Goal: Information Seeking & Learning: Check status

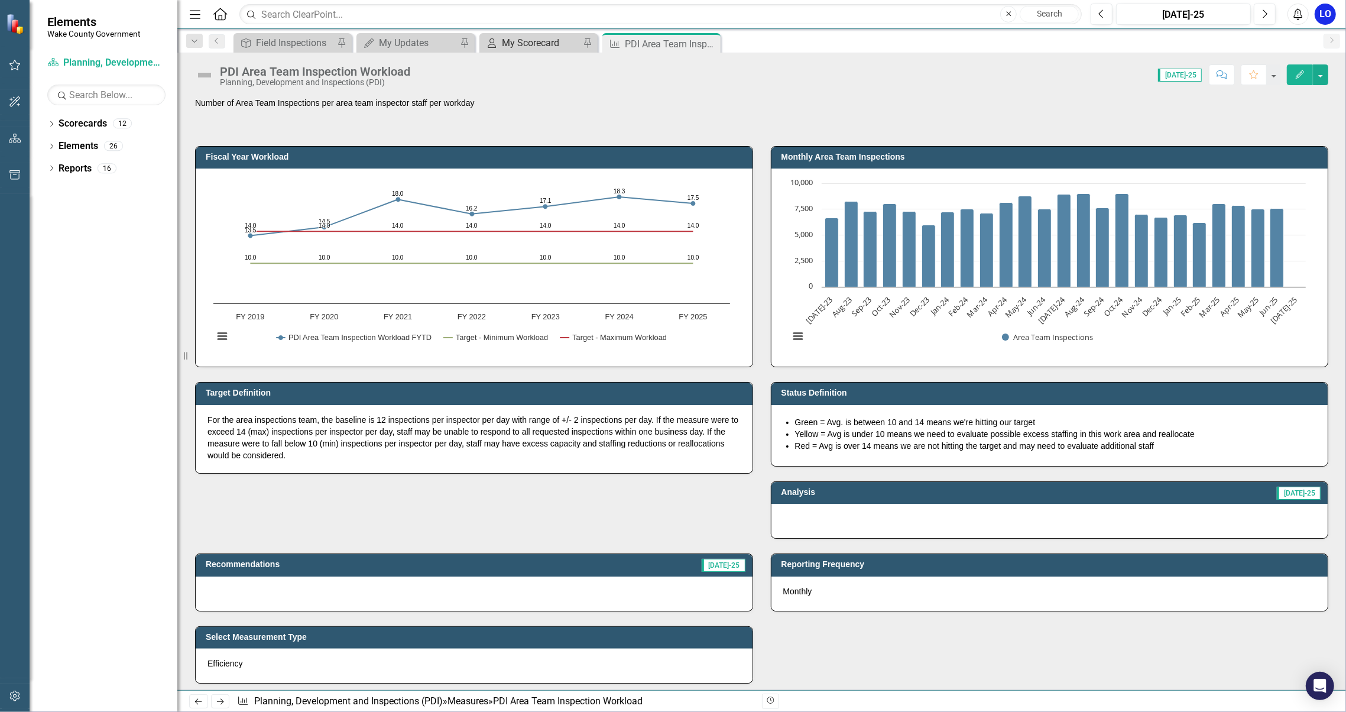
click at [520, 42] on div "My Scorecard" at bounding box center [541, 42] width 78 height 15
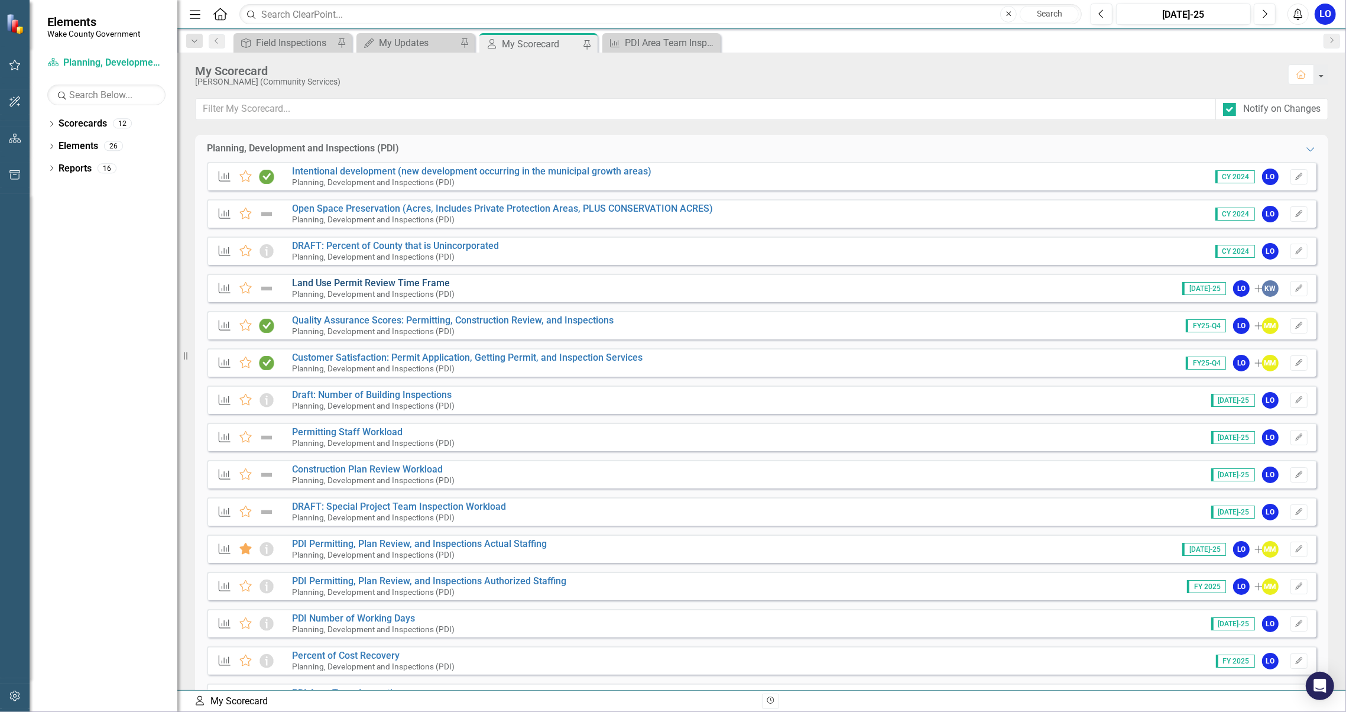
click at [338, 285] on link "Land Use Permit Review Time Frame" at bounding box center [371, 282] width 158 height 11
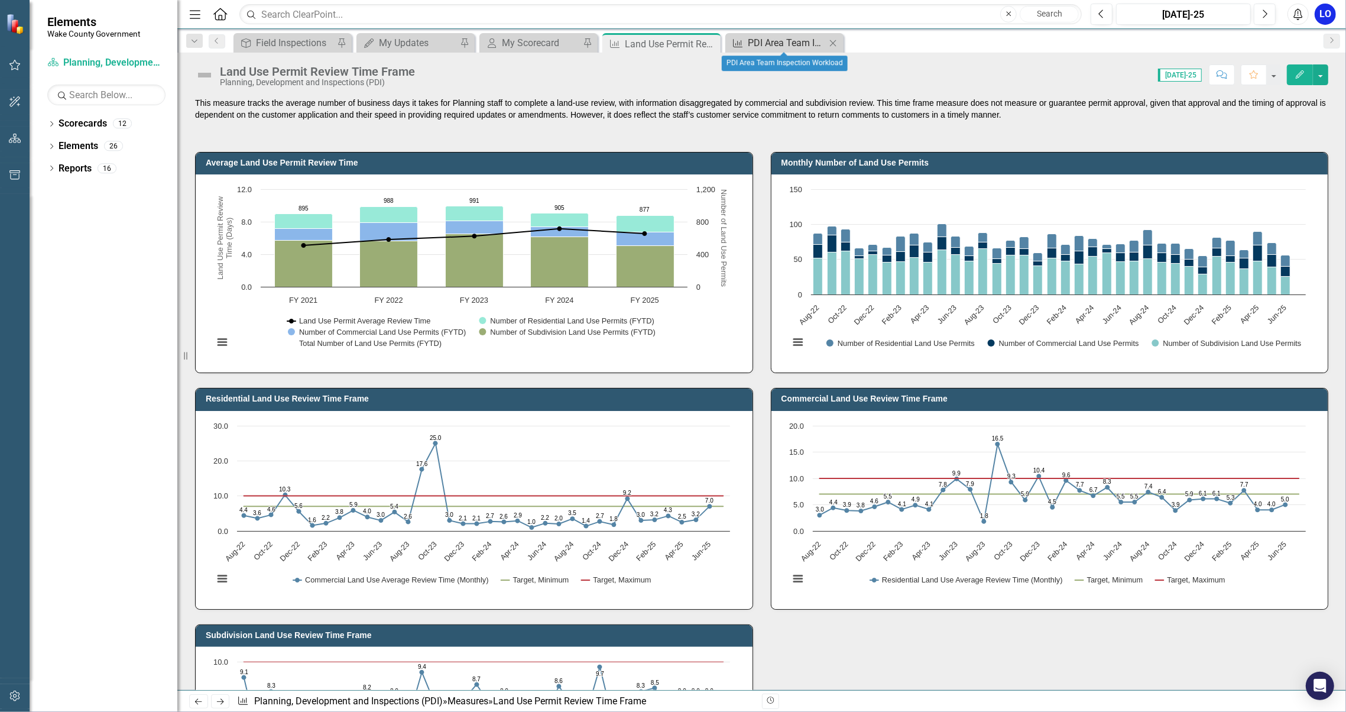
click at [777, 44] on div "PDI Area Team Inspection Workload" at bounding box center [787, 42] width 78 height 15
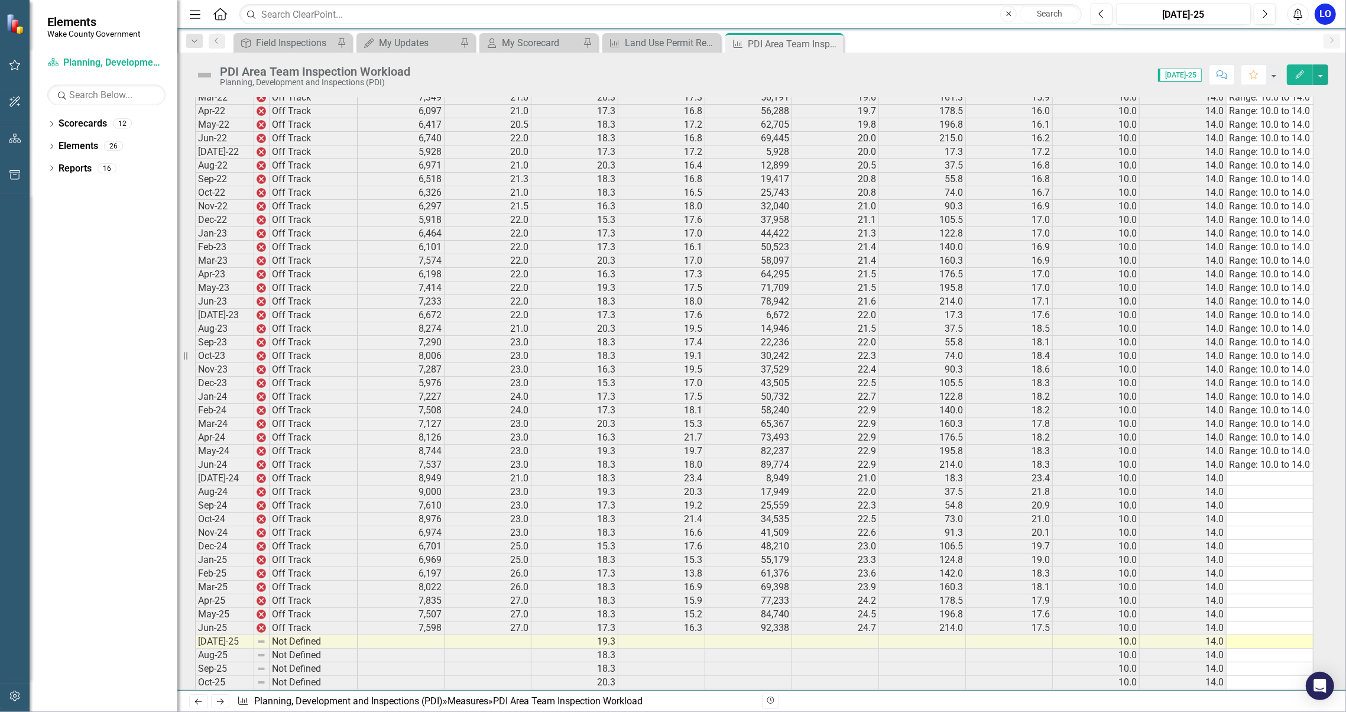
scroll to position [1612, 0]
